Goal: Task Accomplishment & Management: Use online tool/utility

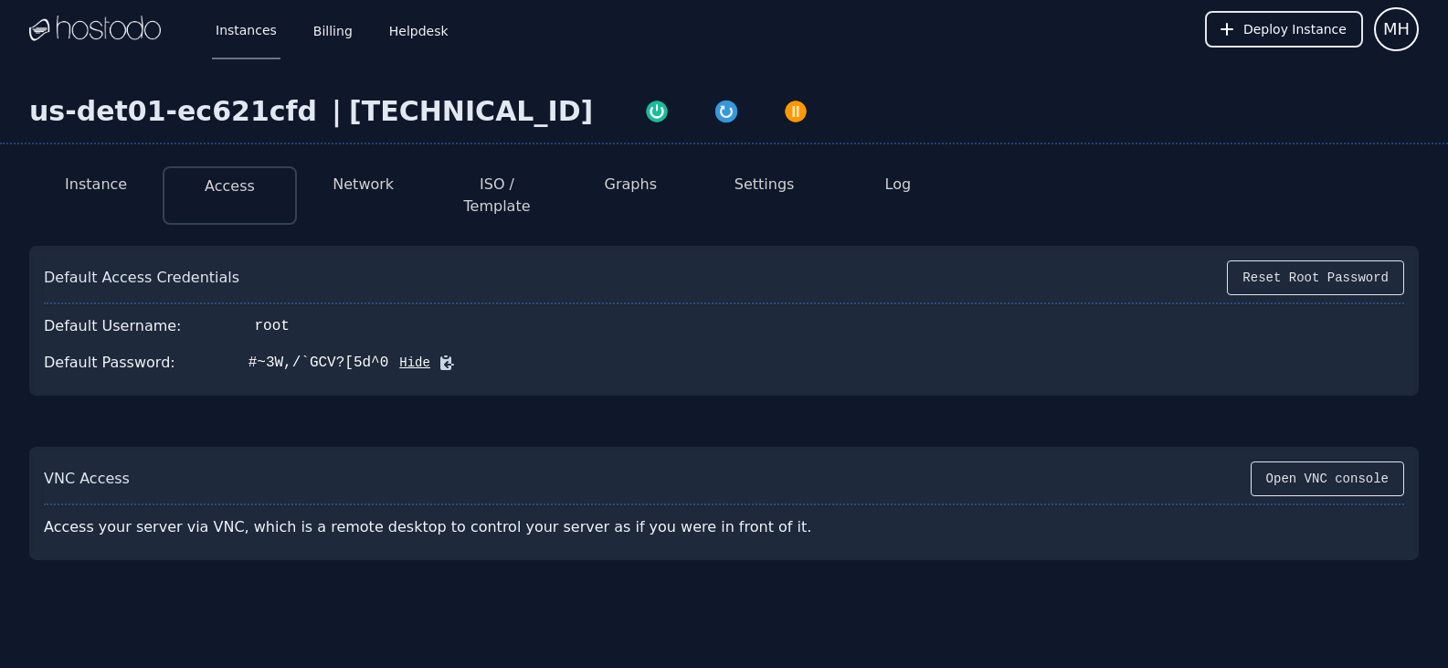
scroll to position [57, 0]
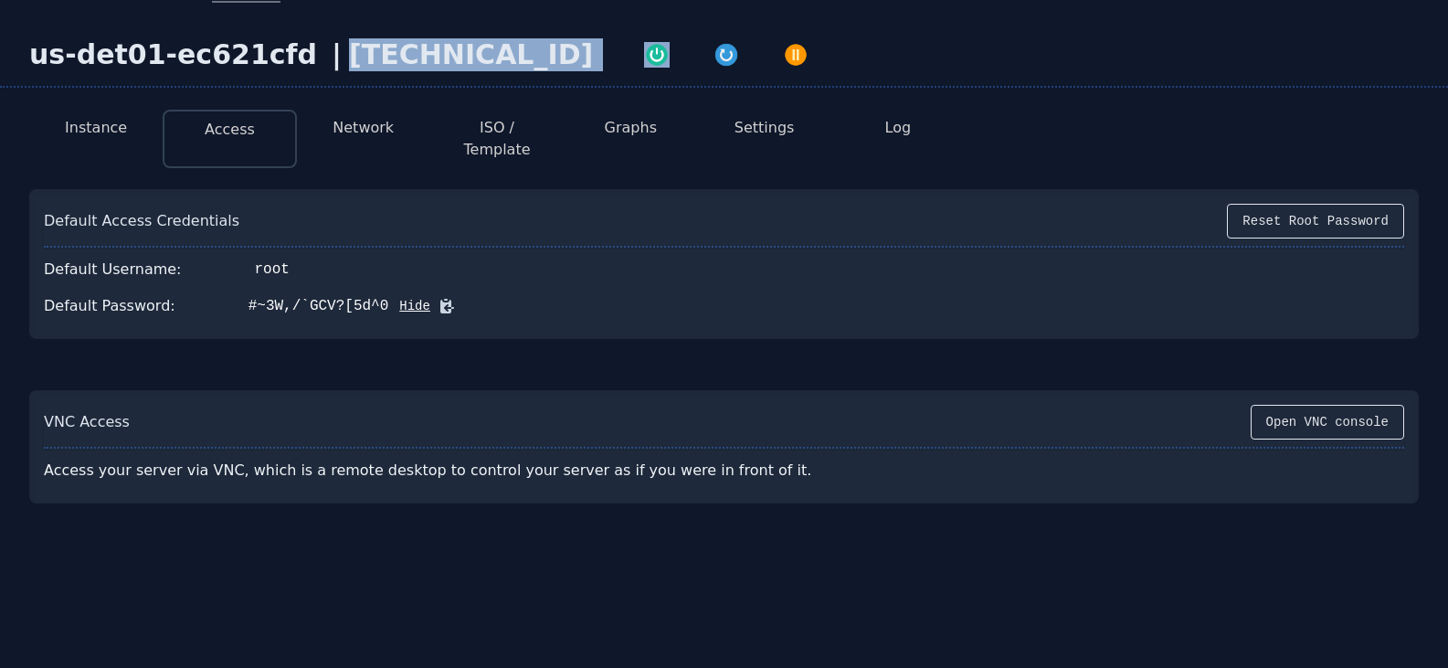
drag, startPoint x: 303, startPoint y: 56, endPoint x: 456, endPoint y: 50, distance: 152.7
click at [456, 50] on div "us-det01-ec621cfd | [TECHNICAL_ID]" at bounding box center [724, 62] width 1448 height 49
copy div "[TECHNICAL_ID]"
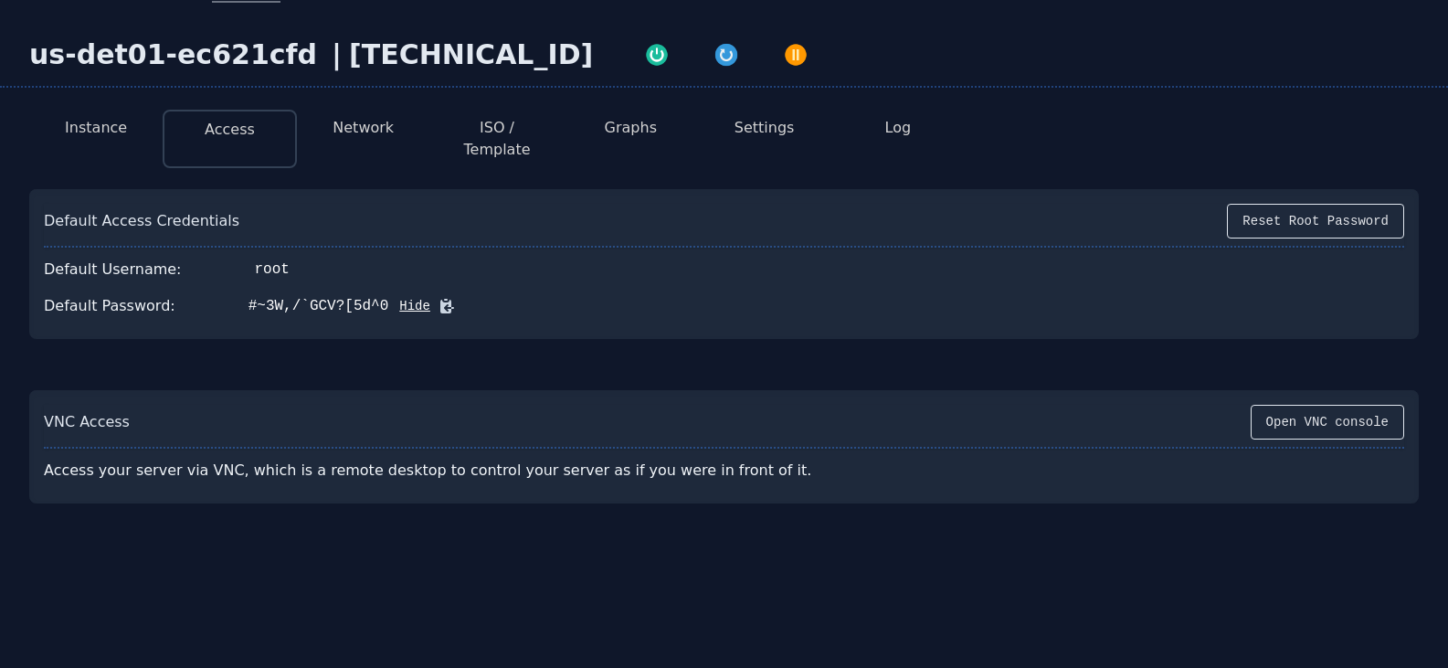
drag, startPoint x: 753, startPoint y: 477, endPoint x: 517, endPoint y: 343, distance: 270.8
click at [754, 474] on div "VNC Access Open VNC console Access your server via VNC, which is a remote deskt…" at bounding box center [723, 446] width 1389 height 113
click at [438, 297] on icon at bounding box center [447, 306] width 18 height 18
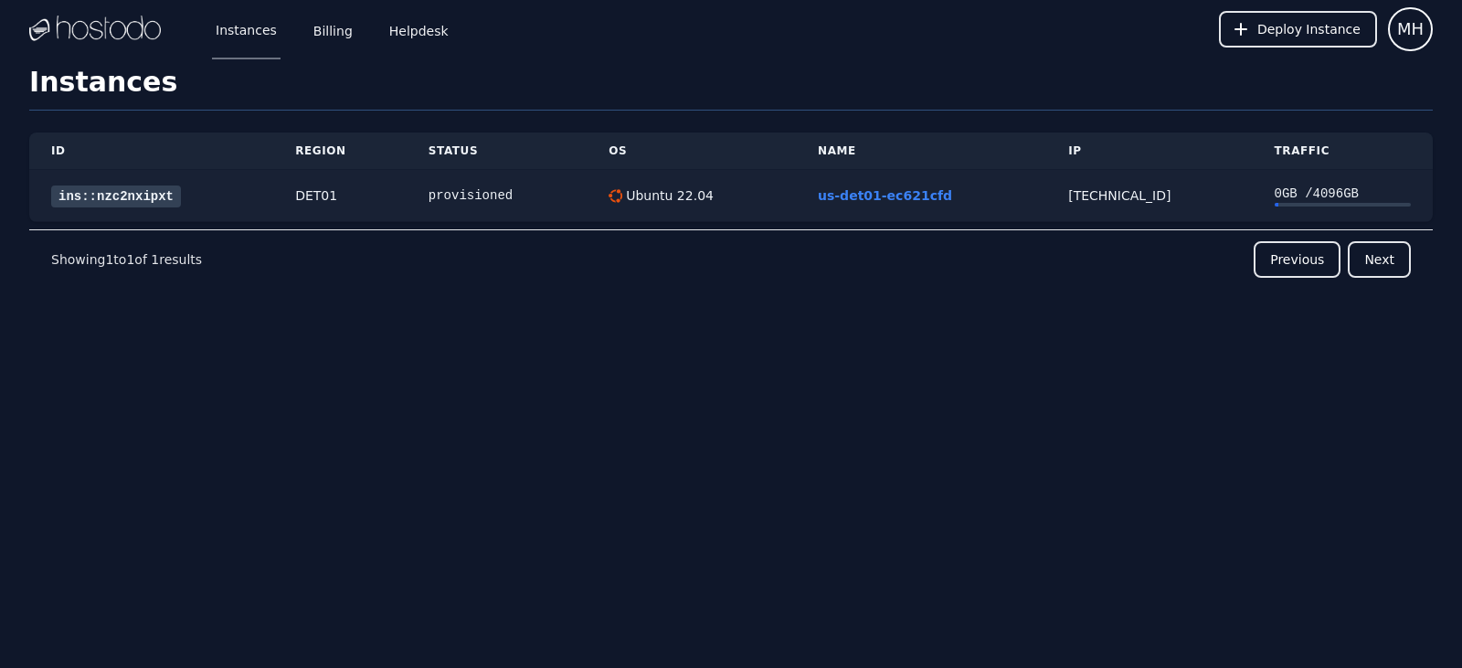
click at [97, 185] on link "ins::nzc2nxipxt" at bounding box center [116, 196] width 130 height 22
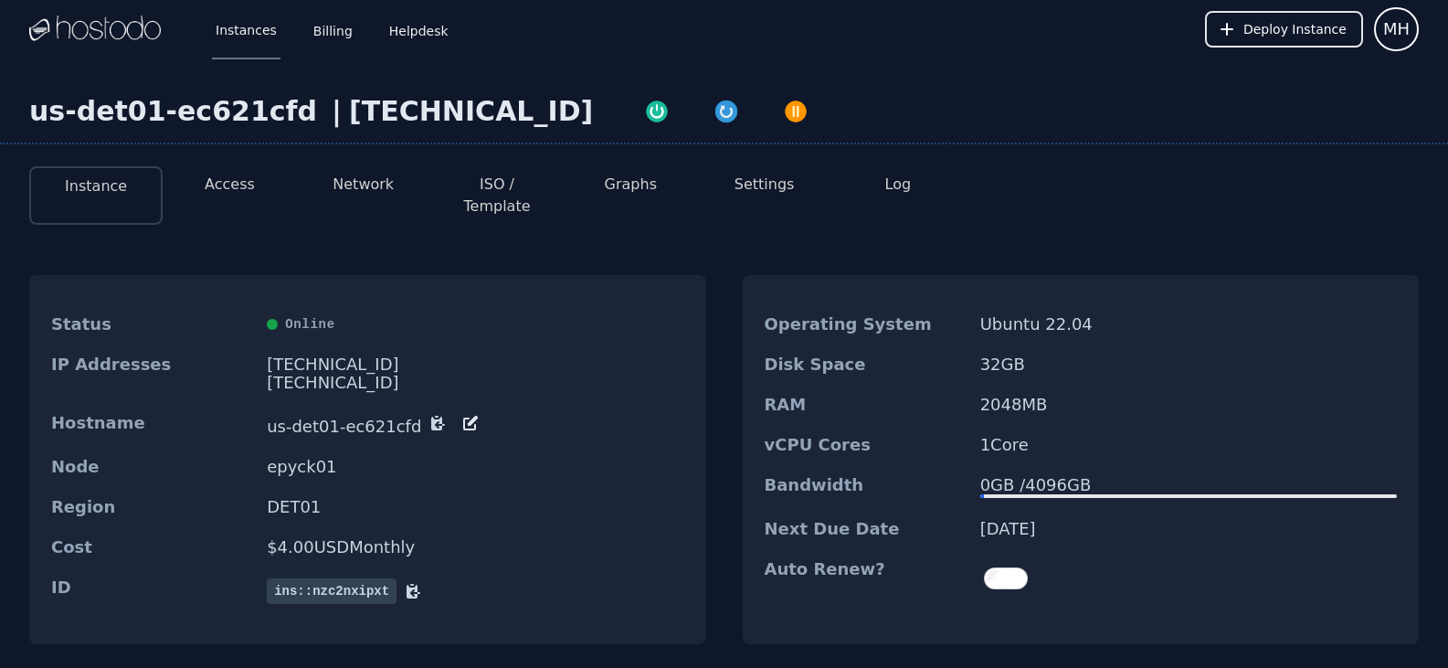
click at [593, 116] on div at bounding box center [726, 111] width 267 height 33
drag, startPoint x: 446, startPoint y: 113, endPoint x: 300, endPoint y: 138, distance: 148.2
click at [300, 138] on div "us-det01-ec621cfd | [TECHNICAL_ID]" at bounding box center [724, 119] width 1448 height 49
copy div "[TECHNICAL_ID]"
click at [357, 125] on div "[TECHNICAL_ID]" at bounding box center [471, 111] width 244 height 33
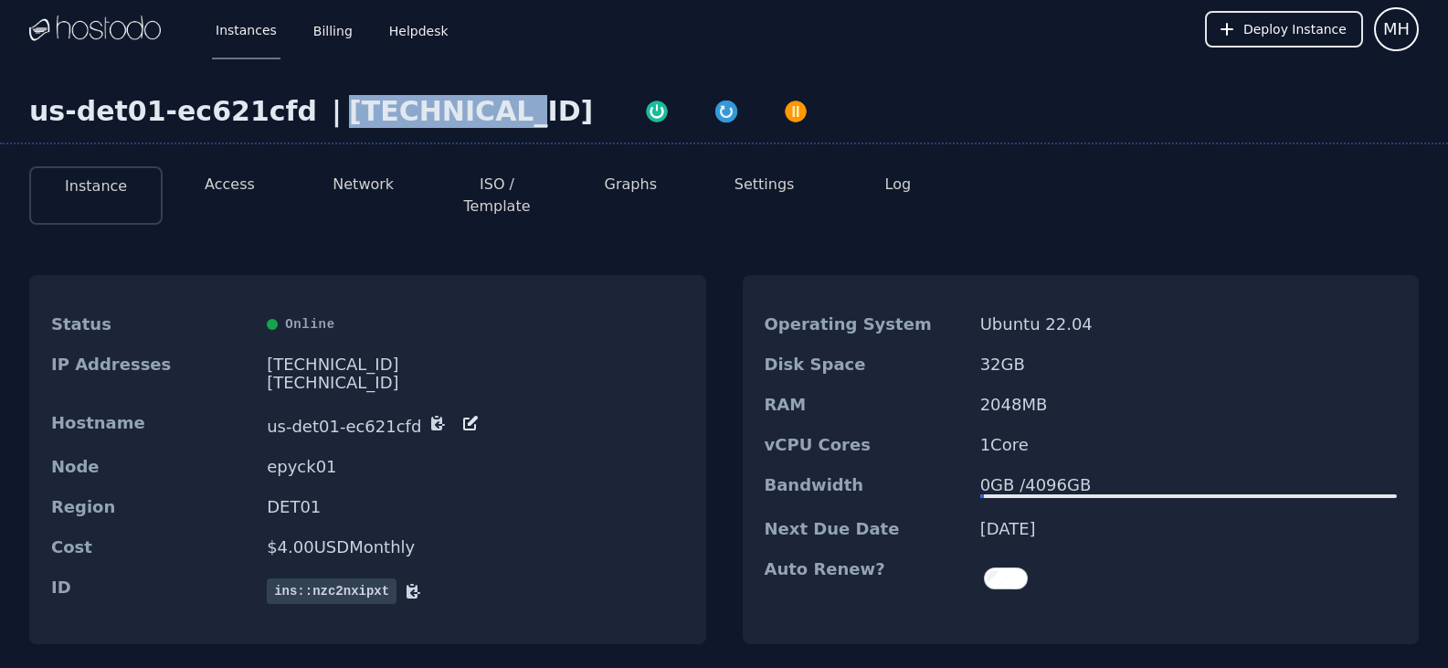
copy div "[TECHNICAL_ID]"
click at [411, 125] on div "[TECHNICAL_ID]" at bounding box center [471, 111] width 244 height 33
drag, startPoint x: 442, startPoint y: 113, endPoint x: 302, endPoint y: 112, distance: 139.8
click at [349, 112] on div "[TECHNICAL_ID]" at bounding box center [471, 111] width 244 height 33
copy div "[TECHNICAL_ID]"
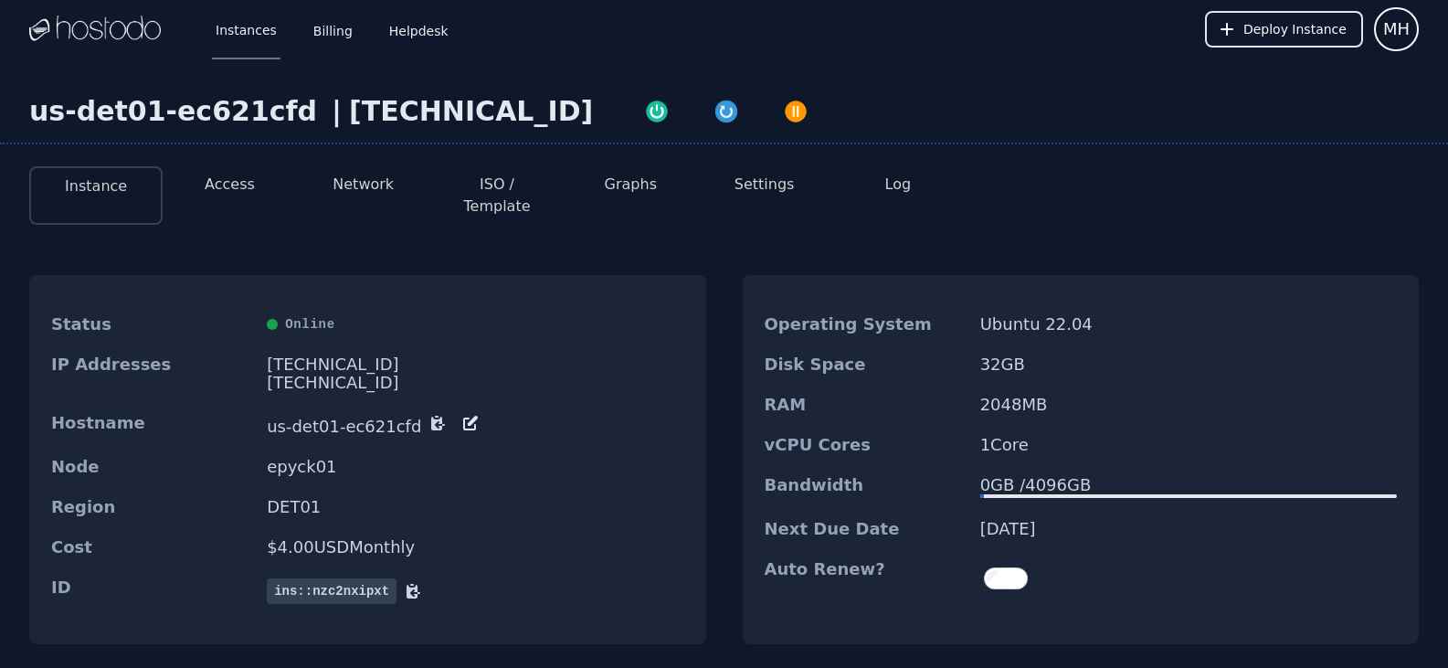
click at [734, 251] on div "Status Online IP Addresses 38.43.93.85 2606:65c0:40:273:1fe0:287a:e68c:3602/64 …" at bounding box center [723, 460] width 1389 height 428
click at [227, 195] on button "Access" at bounding box center [230, 185] width 50 height 22
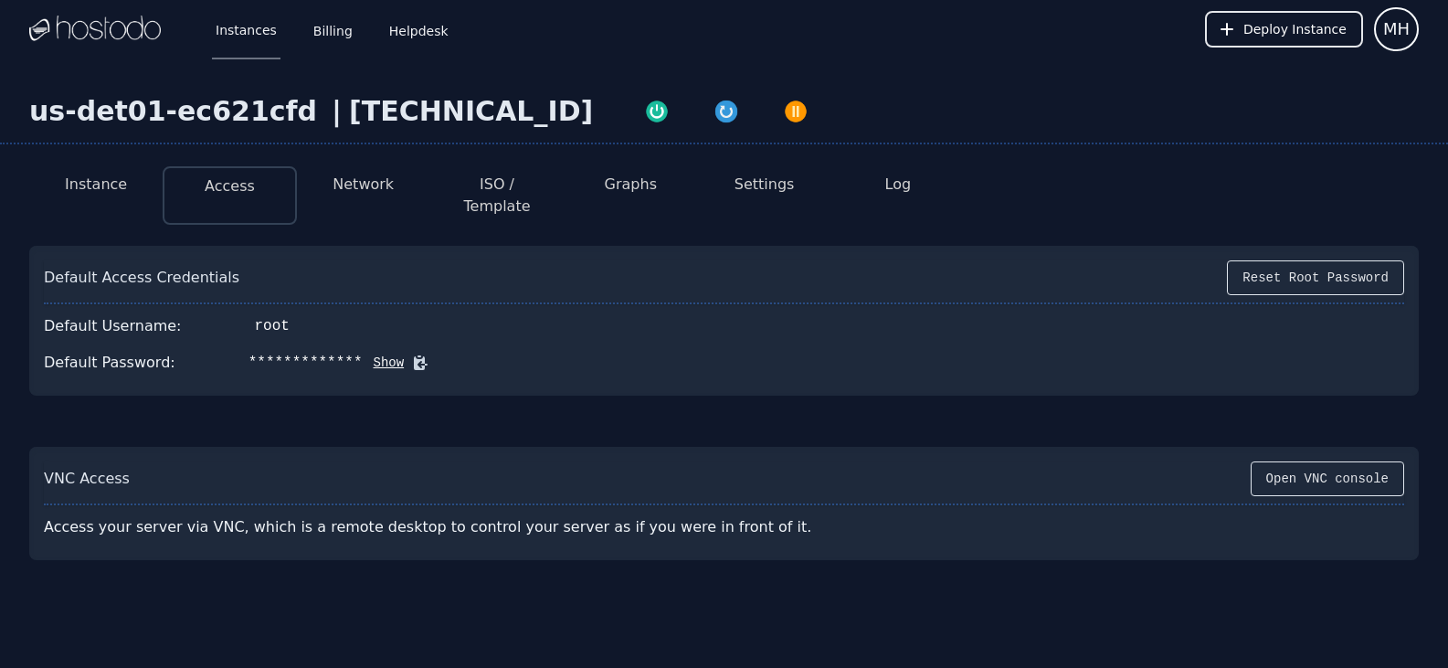
click at [414, 356] on icon at bounding box center [421, 363] width 14 height 14
